Goal: Task Accomplishment & Management: Use online tool/utility

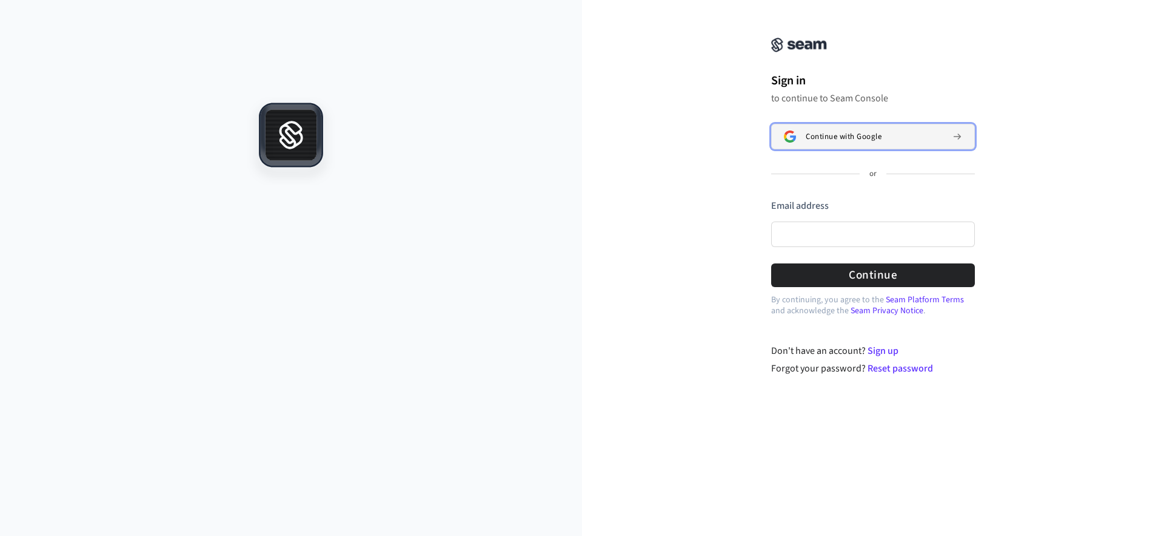
click at [858, 130] on button "Continue with Google" at bounding box center [873, 136] width 204 height 25
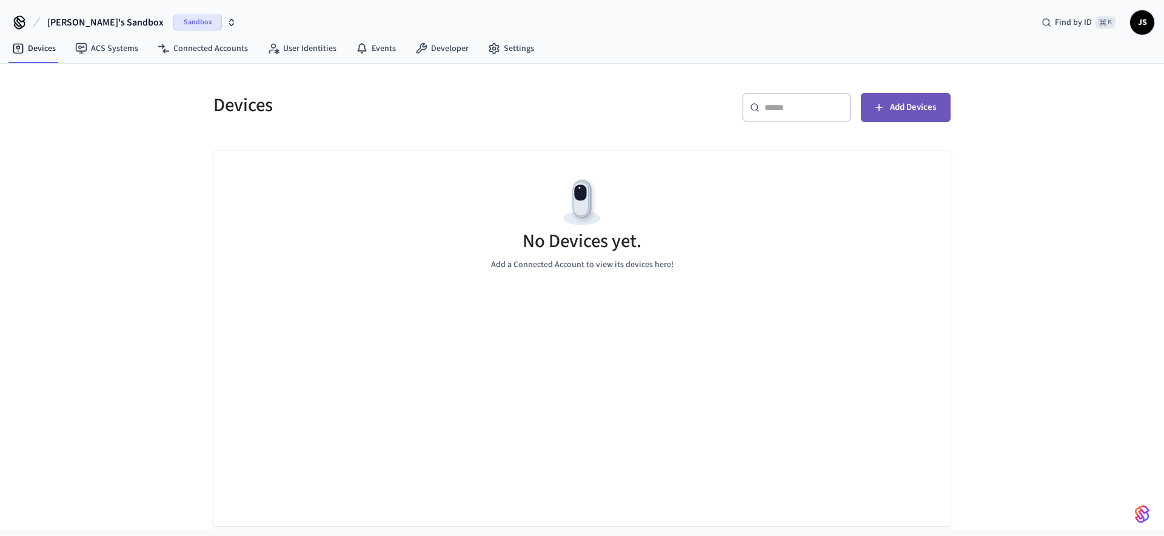
click at [903, 109] on span "Add Devices" at bounding box center [913, 107] width 46 height 16
